Goal: Find specific page/section: Find specific page/section

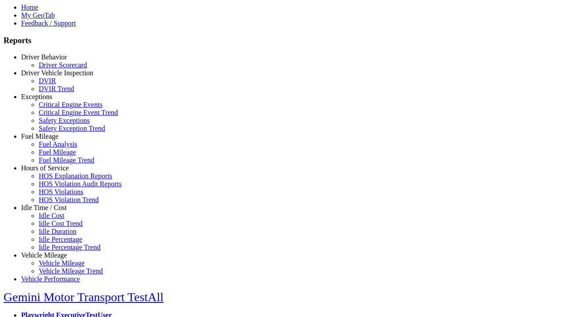
click at [51, 211] on link "Idle Time / Cost" at bounding box center [44, 207] width 46 height 7
click at [57, 219] on link "Idle Cost" at bounding box center [52, 215] width 26 height 7
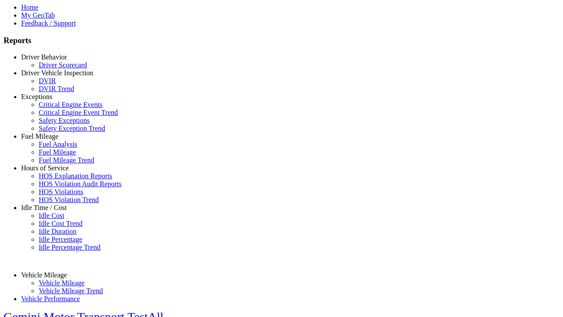
select select "**"
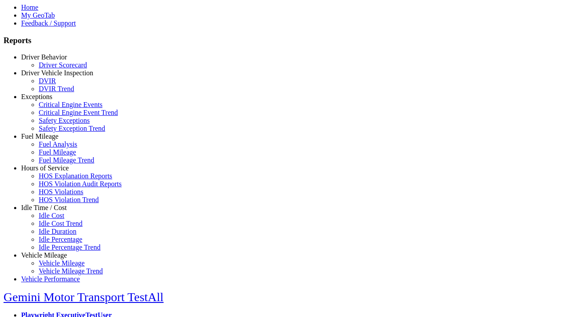
type input "**********"
